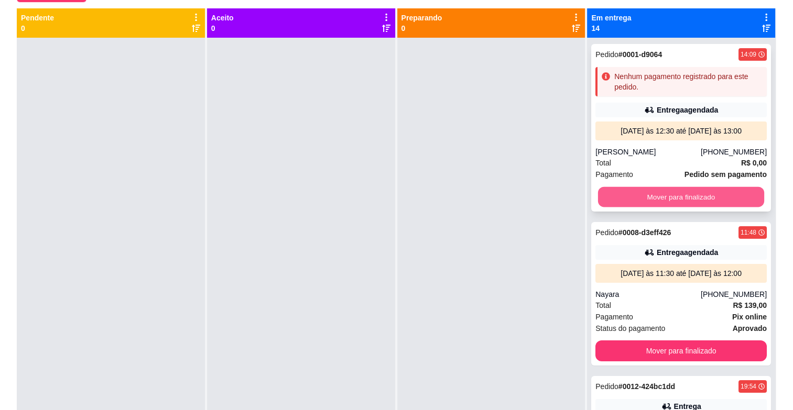
click at [668, 192] on button "Mover para finalizado" at bounding box center [681, 197] width 166 height 20
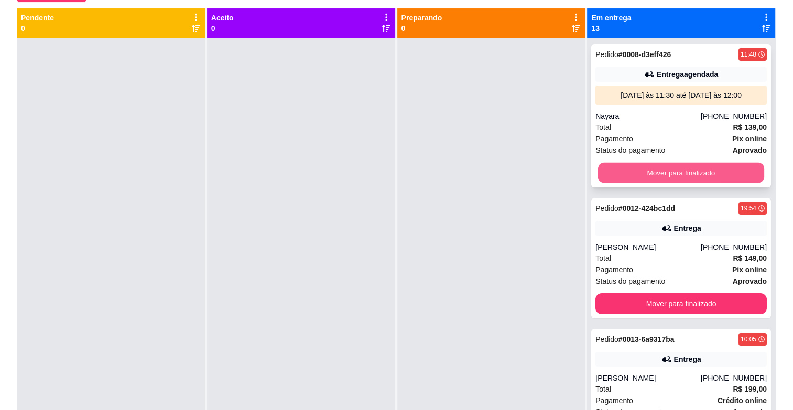
click at [665, 177] on button "Mover para finalizado" at bounding box center [681, 173] width 166 height 20
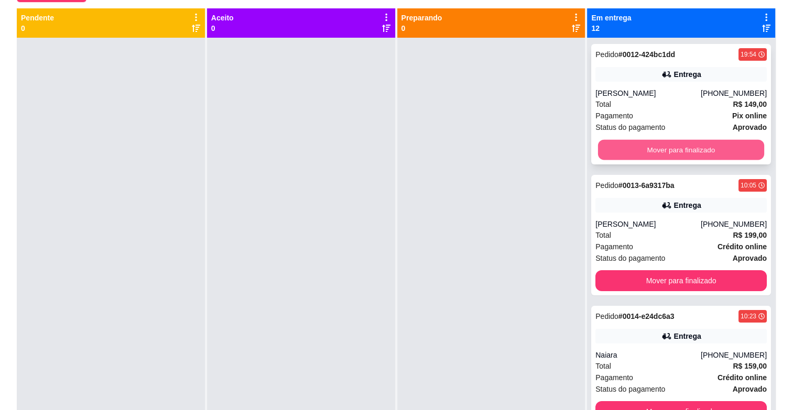
click at [687, 146] on button "Mover para finalizado" at bounding box center [681, 150] width 166 height 20
click at [687, 146] on button "Mover para finalizado" at bounding box center [680, 149] width 171 height 21
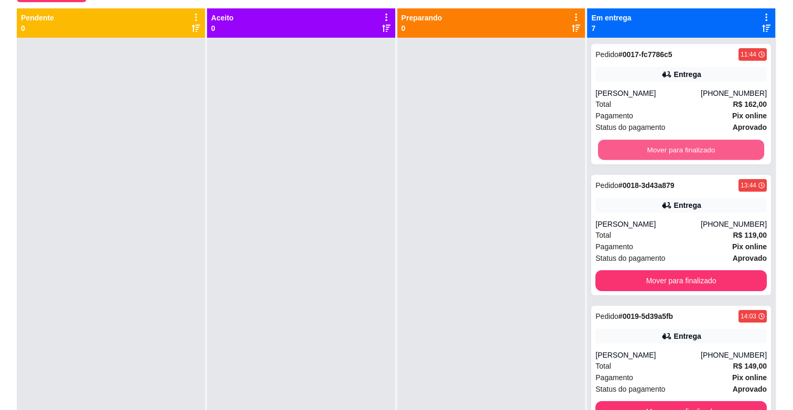
click at [687, 146] on button "Mover para finalizado" at bounding box center [681, 150] width 166 height 20
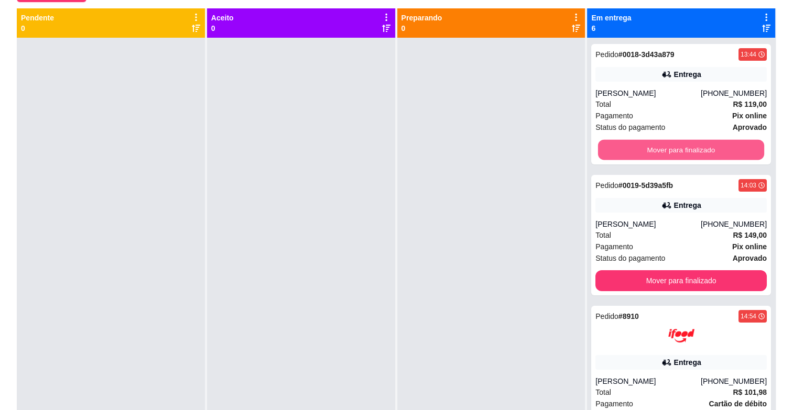
click at [687, 146] on button "Mover para finalizado" at bounding box center [681, 150] width 166 height 20
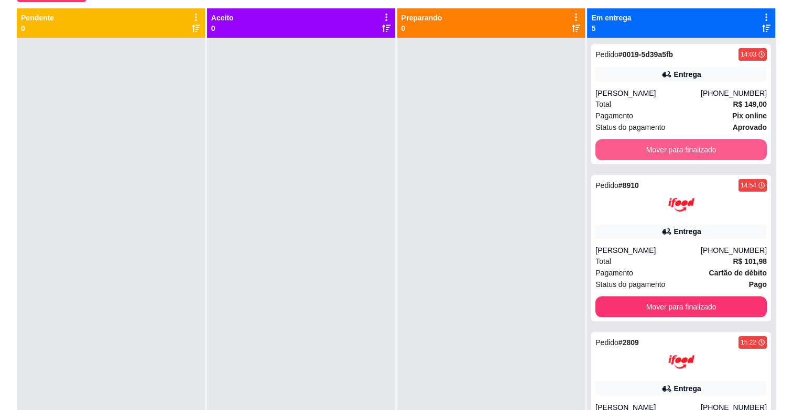
click at [687, 146] on button "Mover para finalizado" at bounding box center [680, 149] width 171 height 21
